Goal: Information Seeking & Learning: Learn about a topic

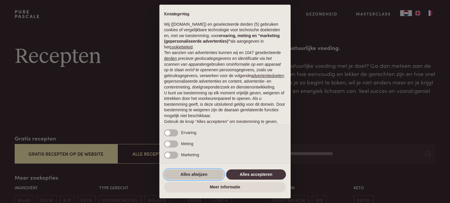
click at [194, 174] on button "Alles afwijzen" at bounding box center [194, 175] width 60 height 11
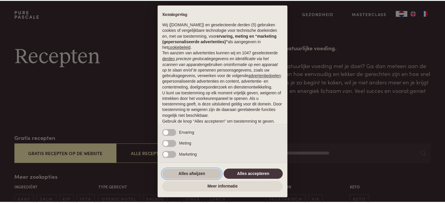
scroll to position [32, 0]
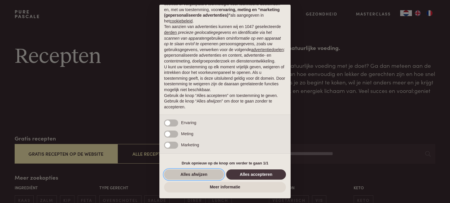
click at [194, 176] on button "Alles afwijzen" at bounding box center [194, 175] width 60 height 11
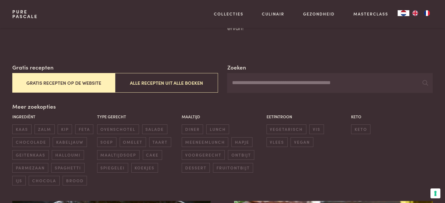
scroll to position [88, 0]
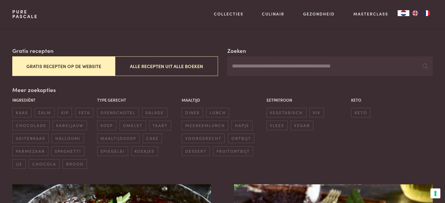
click at [90, 67] on button "Gratis recepten op de website" at bounding box center [63, 67] width 103 height 20
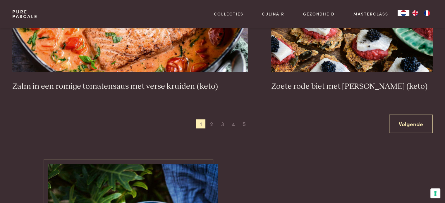
scroll to position [1130, 0]
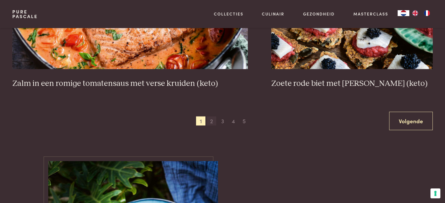
click at [213, 122] on span "2" at bounding box center [211, 121] width 9 height 9
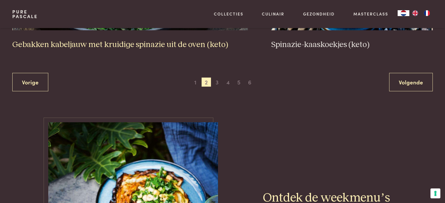
scroll to position [1159, 0]
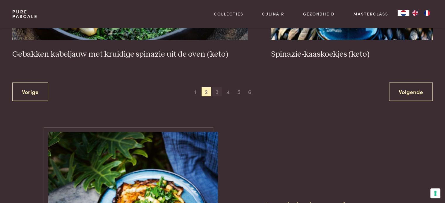
click at [218, 91] on span "3" at bounding box center [217, 92] width 9 height 9
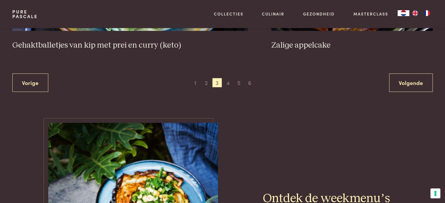
scroll to position [1218, 0]
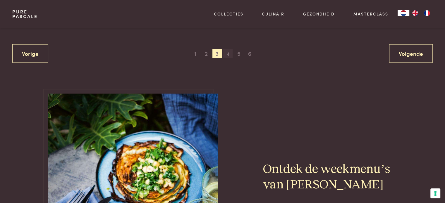
click at [228, 55] on span "4" at bounding box center [227, 53] width 9 height 9
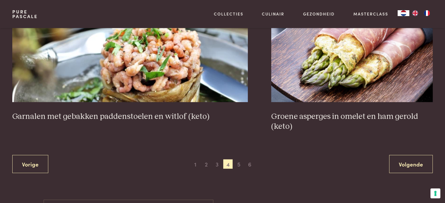
scroll to position [1101, 0]
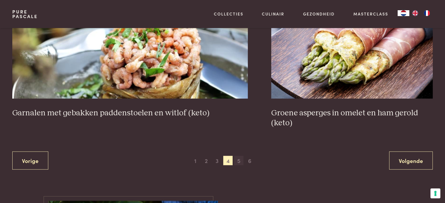
click at [238, 160] on span "5" at bounding box center [238, 160] width 9 height 9
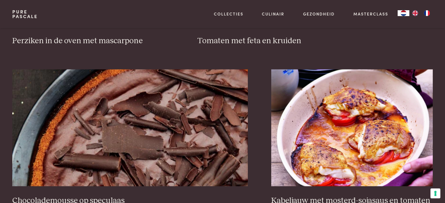
scroll to position [1101, 0]
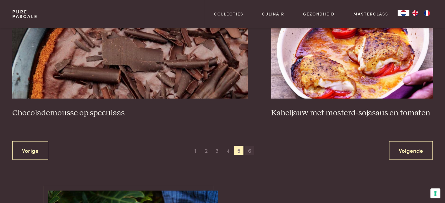
click at [250, 149] on span "6" at bounding box center [249, 150] width 9 height 9
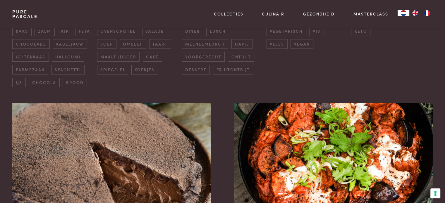
scroll to position [264, 0]
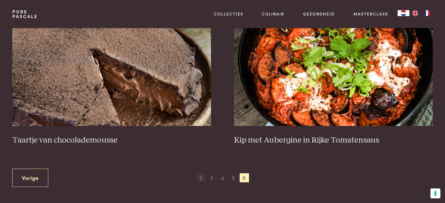
click at [200, 177] on span "2" at bounding box center [200, 178] width 9 height 9
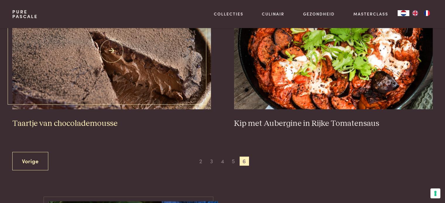
scroll to position [281, 0]
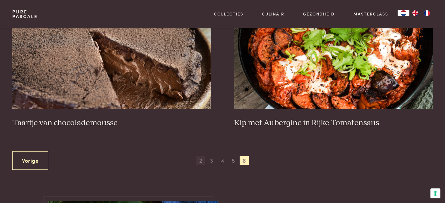
click at [202, 162] on span "2" at bounding box center [200, 160] width 9 height 9
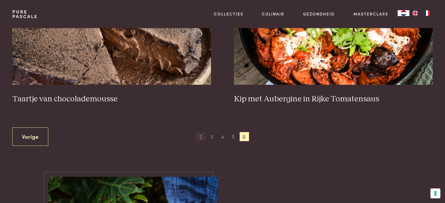
scroll to position [310, 0]
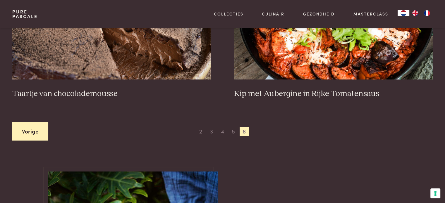
click at [31, 127] on link "Vorige" at bounding box center [30, 131] width 36 height 18
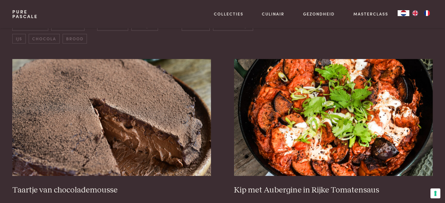
scroll to position [281, 0]
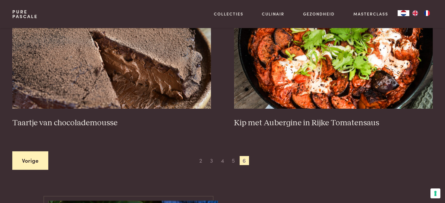
click at [25, 164] on link "Vorige" at bounding box center [30, 161] width 36 height 18
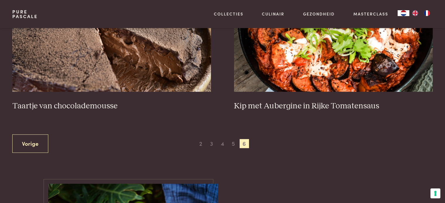
scroll to position [310, 0]
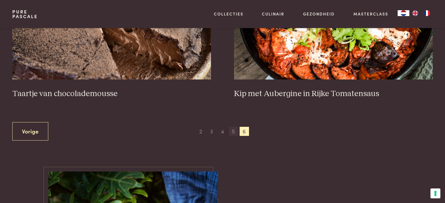
click at [234, 132] on span "5" at bounding box center [233, 131] width 9 height 9
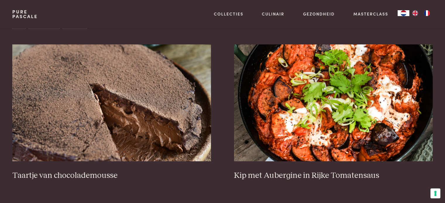
scroll to position [369, 0]
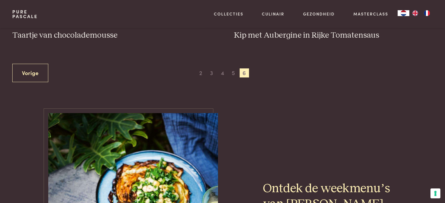
scroll to position [308, 0]
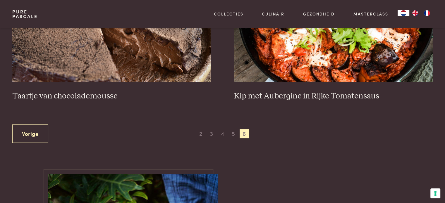
scroll to position [283, 0]
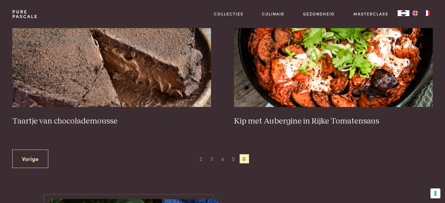
scroll to position [394, 0]
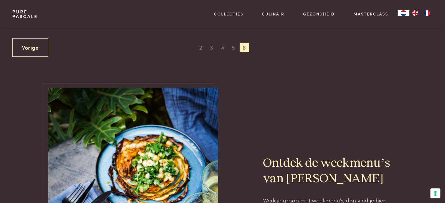
scroll to position [329, 0]
